Goal: Check status: Check status

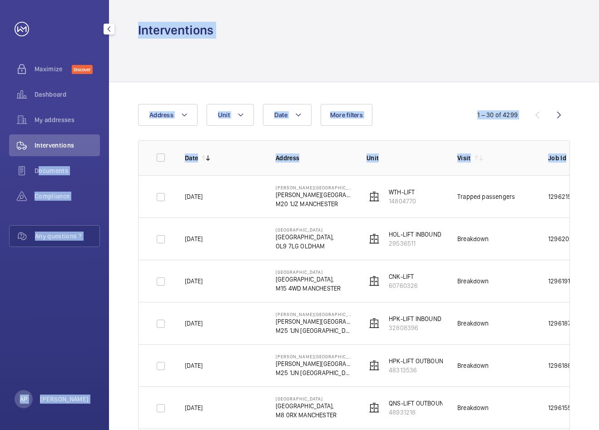
drag, startPoint x: 15, startPoint y: 183, endPoint x: 142, endPoint y: 184, distance: 126.6
click at [142, 184] on mat-sidenav-content "Maximize Discover Dashboard My addresses Interventions Documents Compliance Any…" at bounding box center [299, 215] width 599 height 430
click at [16, 277] on div "Maximize Discover Dashboard My addresses Interventions Documents Compliance Any…" at bounding box center [54, 215] width 109 height 430
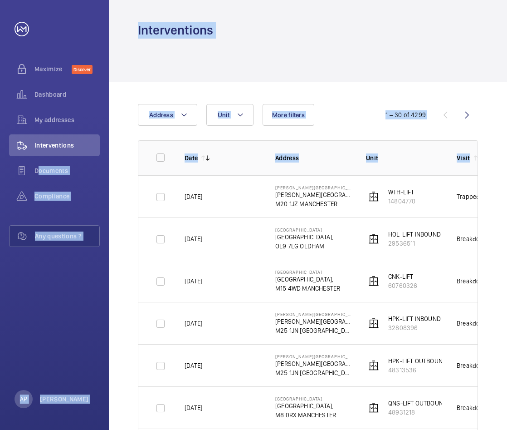
click at [246, 25] on div "Interventions" at bounding box center [308, 19] width 399 height 39
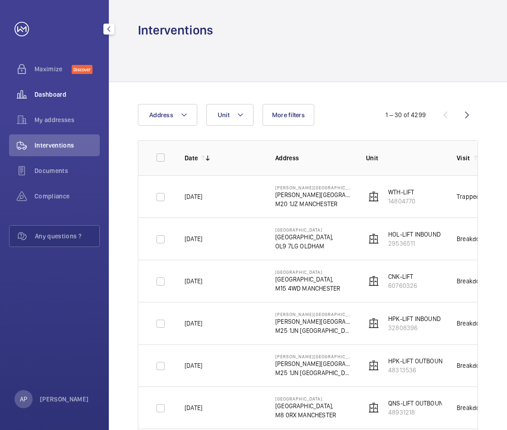
click at [45, 87] on div "Dashboard" at bounding box center [54, 95] width 91 height 22
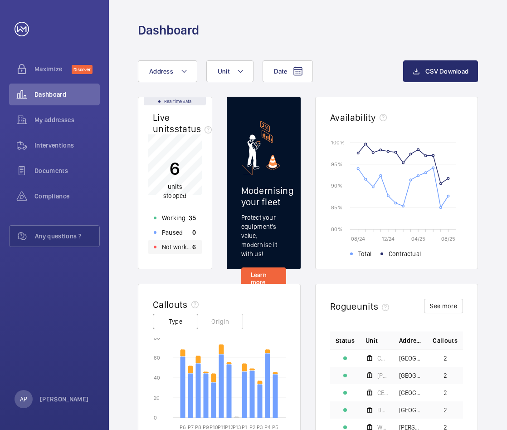
click at [177, 246] on p "Not working" at bounding box center [177, 246] width 30 height 9
